Goal: Communication & Community: Answer question/provide support

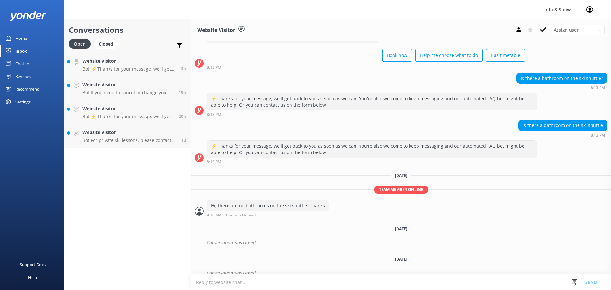
scroll to position [34, 0]
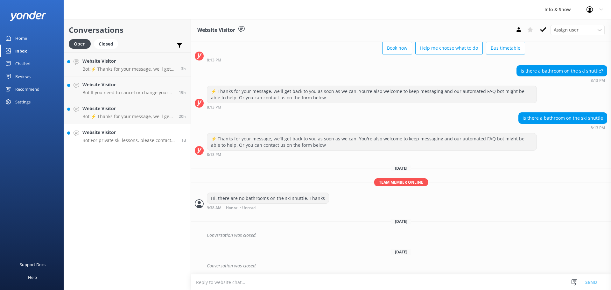
click at [131, 132] on h4 "Website Visitor" at bounding box center [129, 132] width 94 height 7
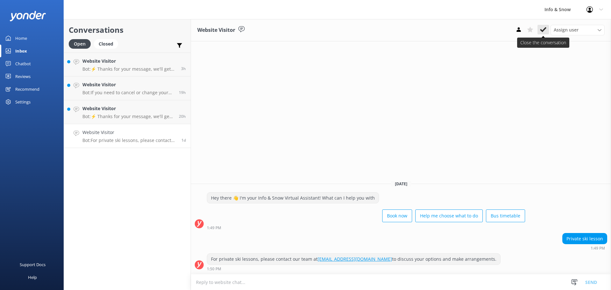
click at [545, 29] on use at bounding box center [543, 29] width 6 height 5
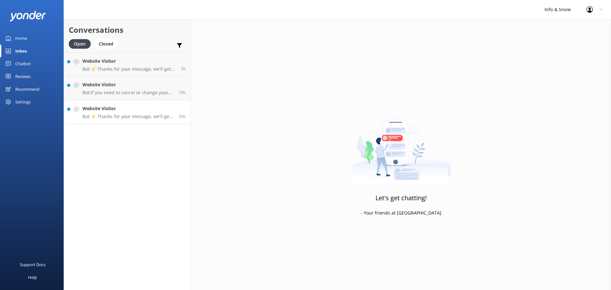
click at [120, 113] on div "Website Visitor Bot: ⚡ Thanks for your message, we'll get back to you as soon a…" at bounding box center [128, 112] width 92 height 14
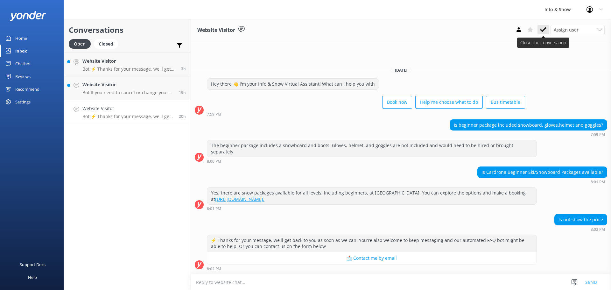
click at [545, 32] on icon at bounding box center [543, 29] width 6 height 6
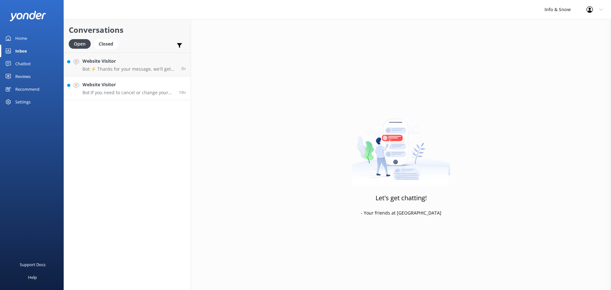
click at [107, 88] on h4 "Website Visitor" at bounding box center [128, 84] width 92 height 7
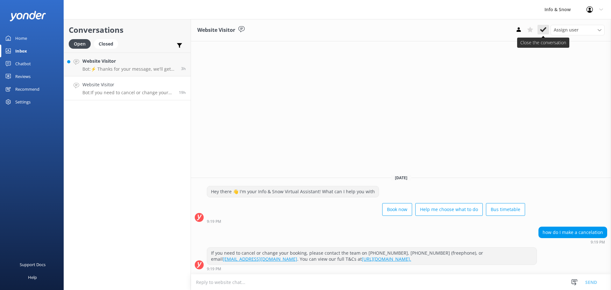
click at [543, 27] on icon at bounding box center [543, 29] width 6 height 6
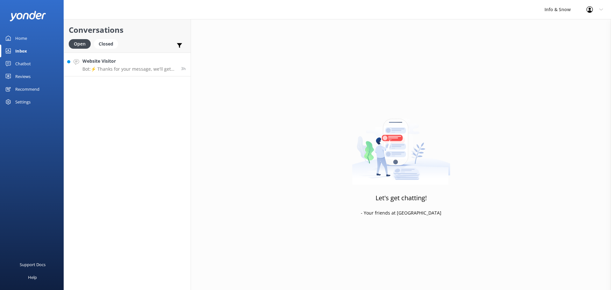
click at [134, 64] on h4 "Website Visitor" at bounding box center [129, 61] width 94 height 7
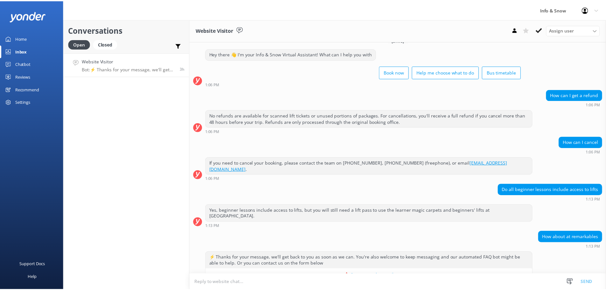
scroll to position [15, 0]
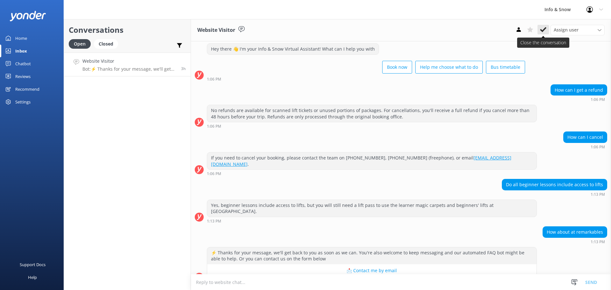
click at [543, 30] on use at bounding box center [543, 29] width 6 height 5
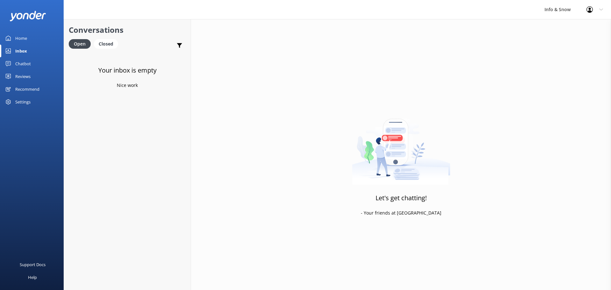
click at [23, 40] on div "Home" at bounding box center [21, 38] width 12 height 13
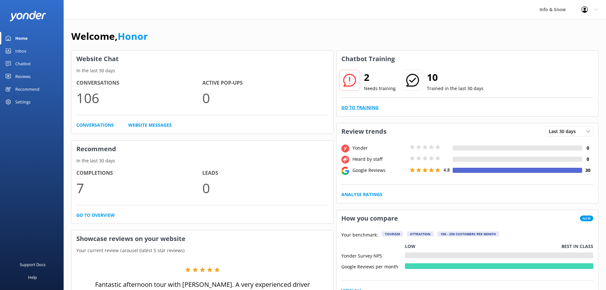
click at [369, 107] on link "Go to Training" at bounding box center [359, 107] width 37 height 7
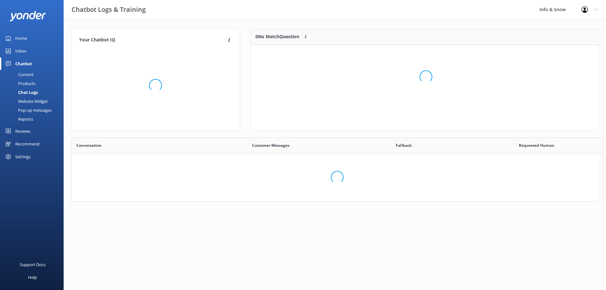
scroll to position [5, 5]
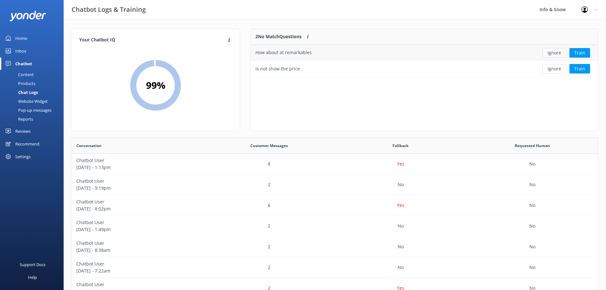
click at [552, 51] on button "Ignore" at bounding box center [555, 53] width 24 height 10
